Goal: Task Accomplishment & Management: Complete application form

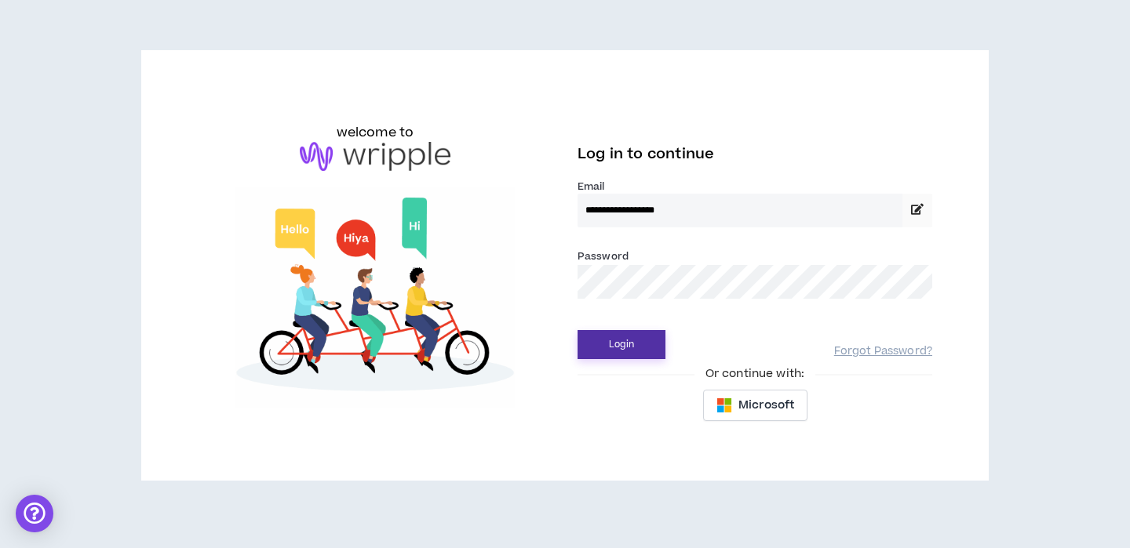
click at [617, 342] on button "Login" at bounding box center [621, 344] width 88 height 29
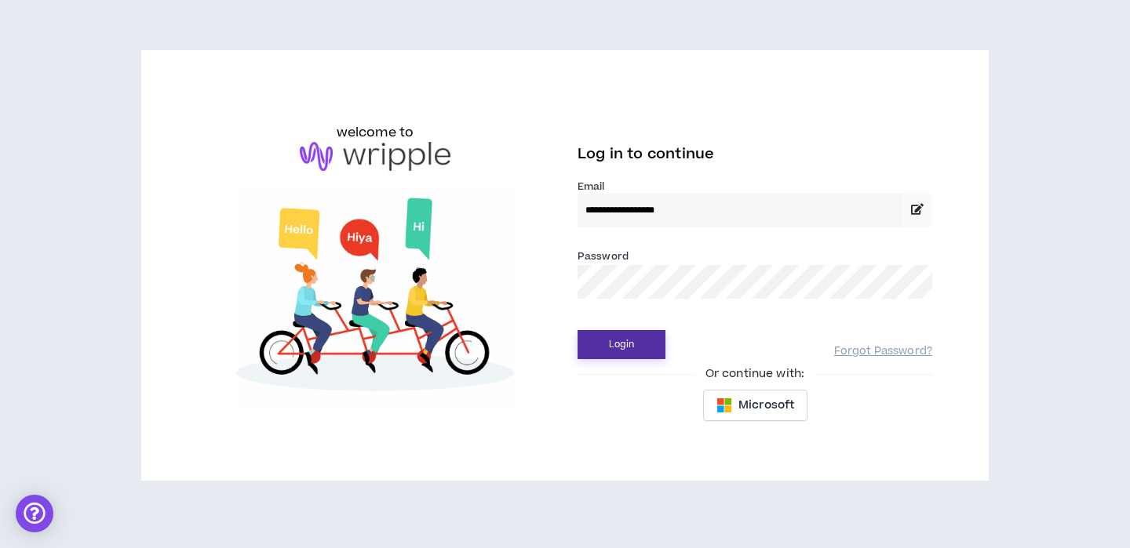
click at [617, 352] on button "Login" at bounding box center [621, 344] width 88 height 29
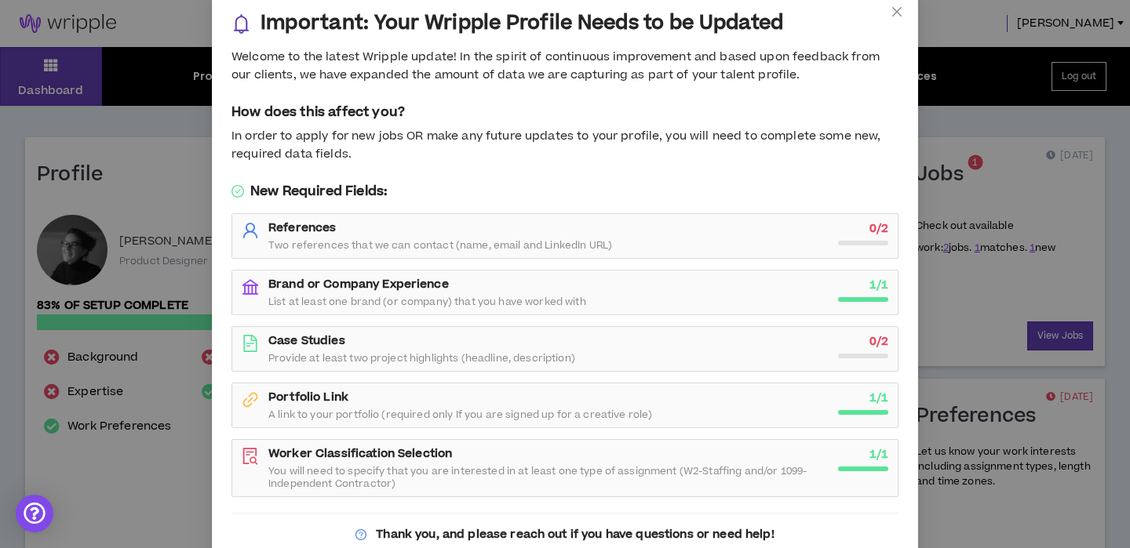
scroll to position [83, 0]
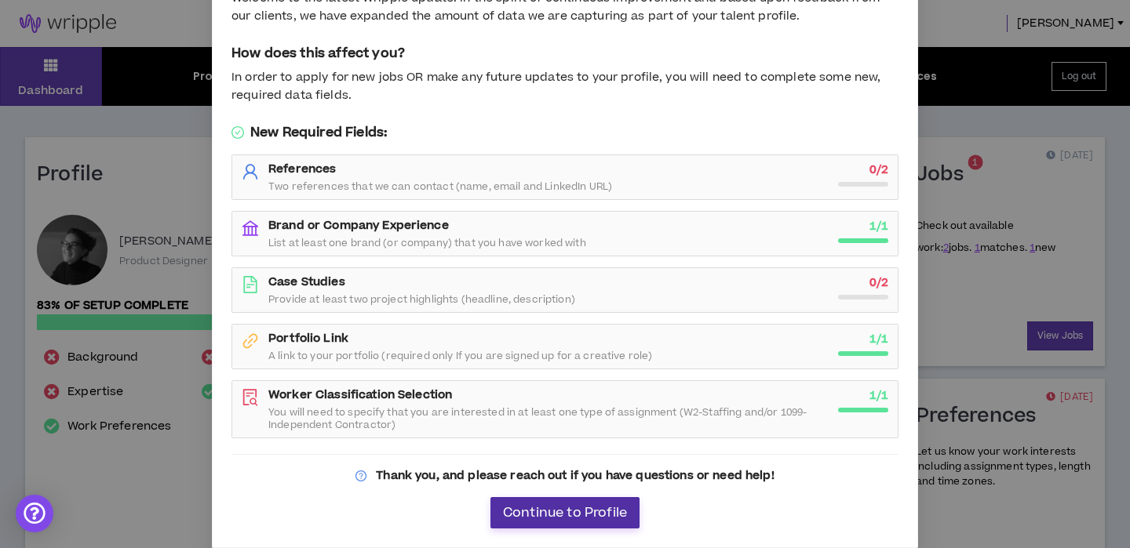
click at [602, 514] on span "Continue to Profile" at bounding box center [565, 513] width 124 height 15
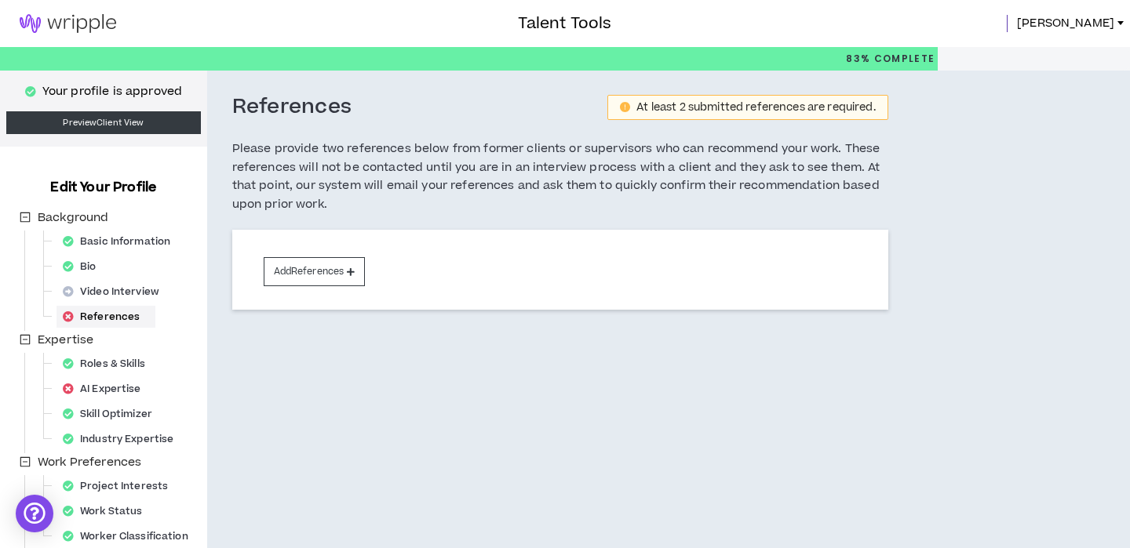
click at [94, 23] on img at bounding box center [68, 23] width 136 height 19
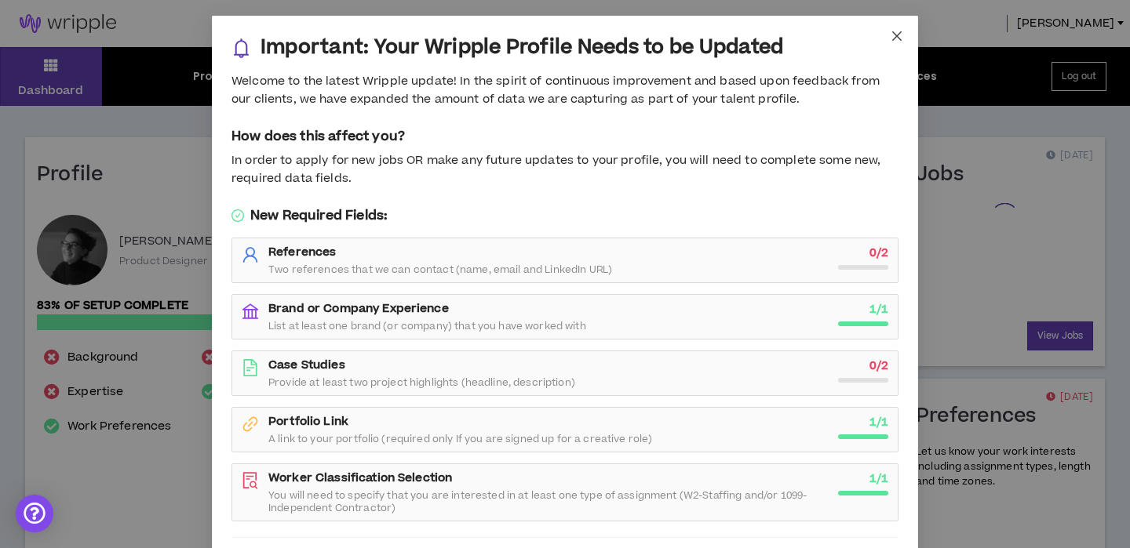
click at [904, 34] on span "Close" at bounding box center [896, 37] width 42 height 42
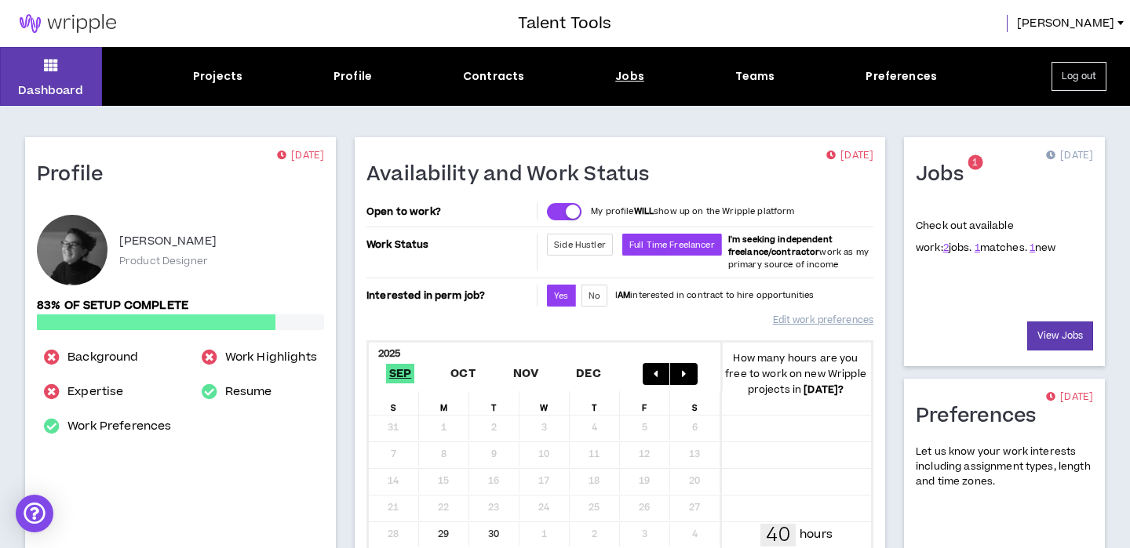
click at [629, 73] on div "Jobs" at bounding box center [629, 76] width 29 height 16
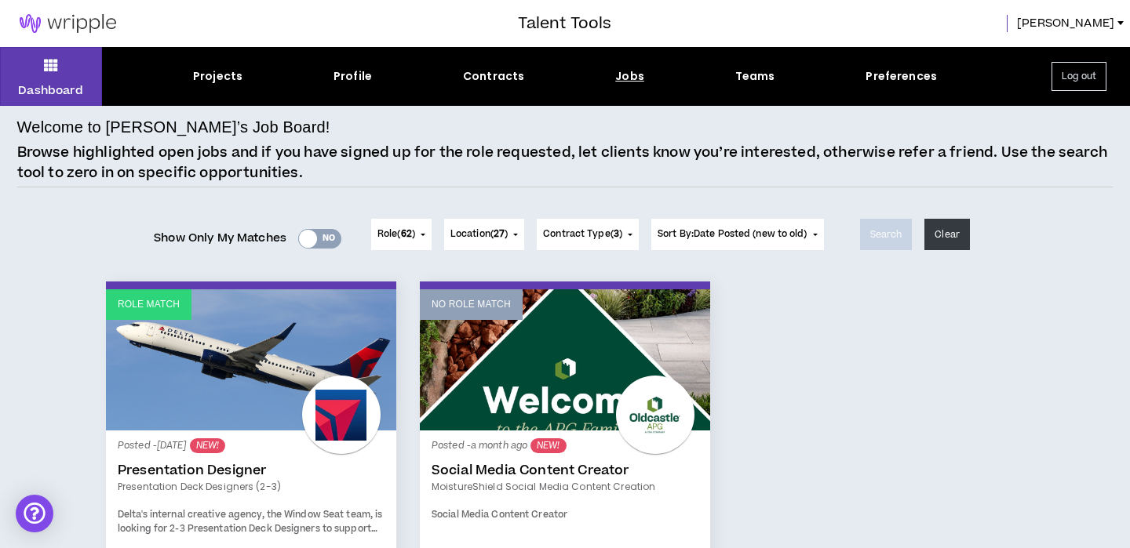
click at [306, 239] on div at bounding box center [308, 239] width 18 height 18
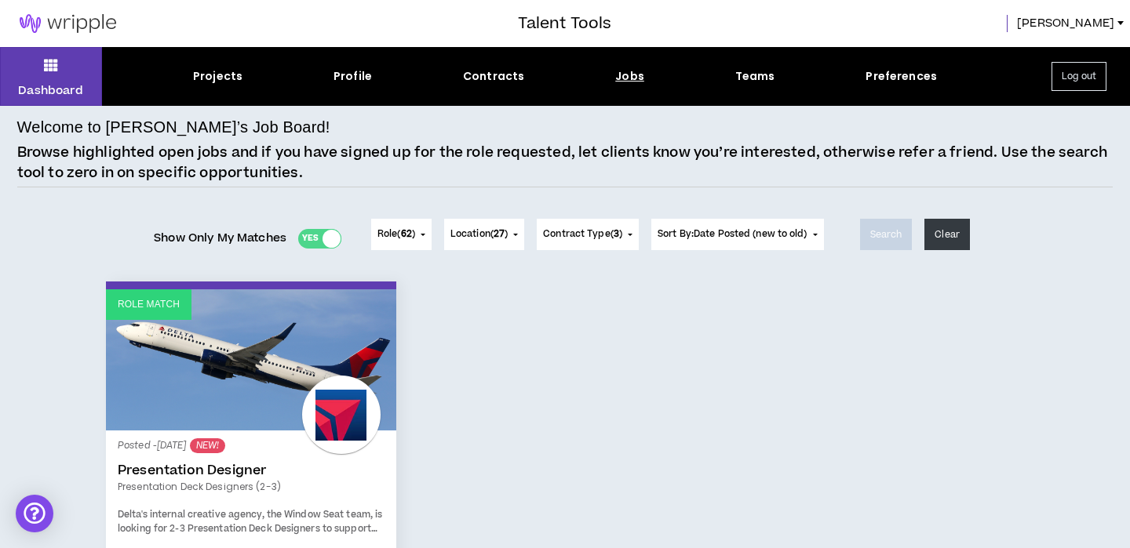
click at [327, 242] on div at bounding box center [331, 239] width 18 height 18
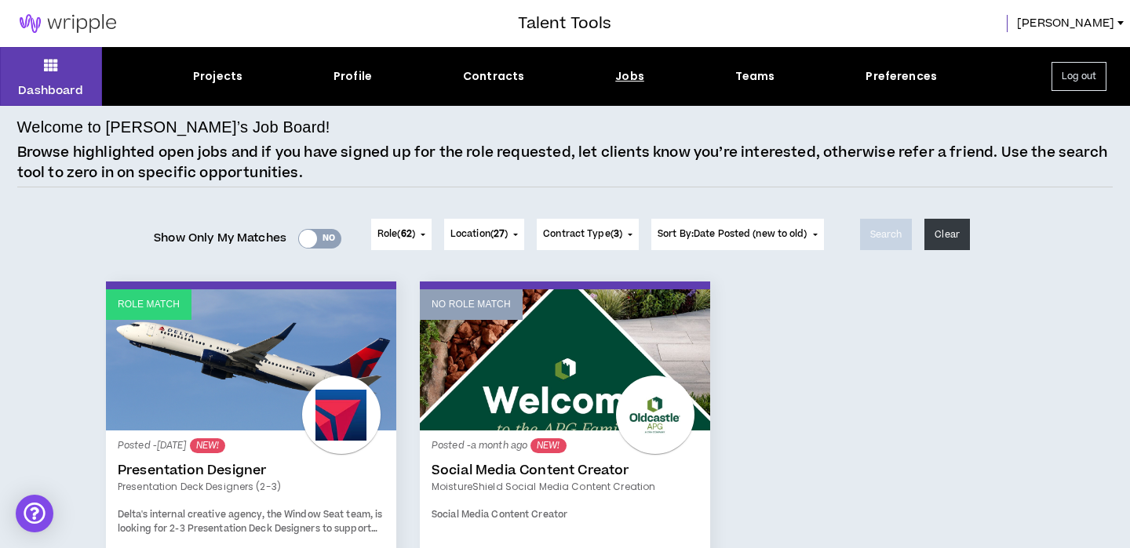
click at [420, 237] on button "Role ( 62 )" at bounding box center [401, 234] width 60 height 31
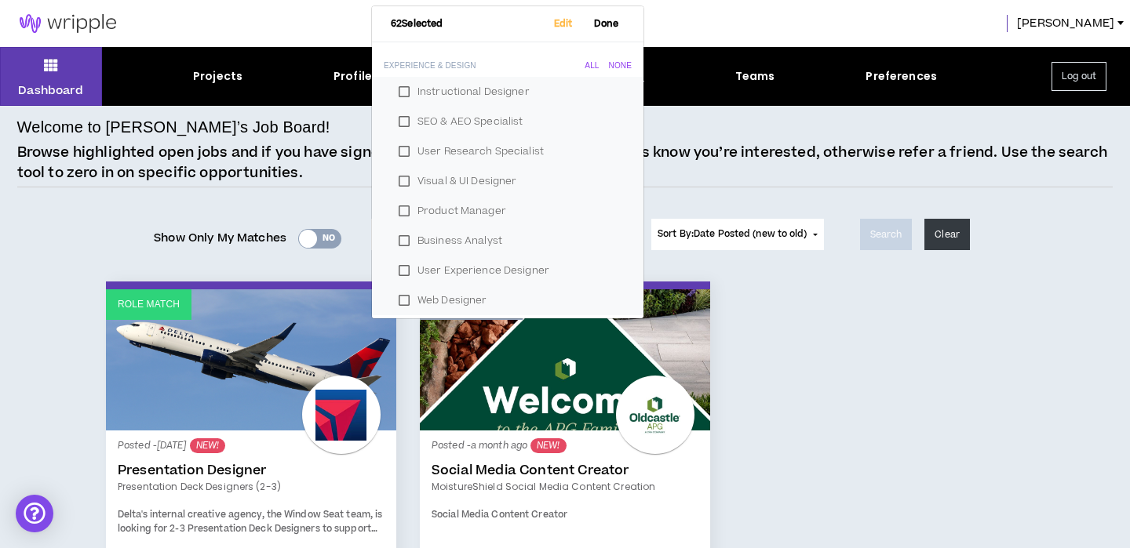
click at [882, 311] on div "Role Match Posted - 19 days ago NEW! Presentation Designer Presentation Deck De…" at bounding box center [564, 555] width 941 height 547
